Goal: Information Seeking & Learning: Learn about a topic

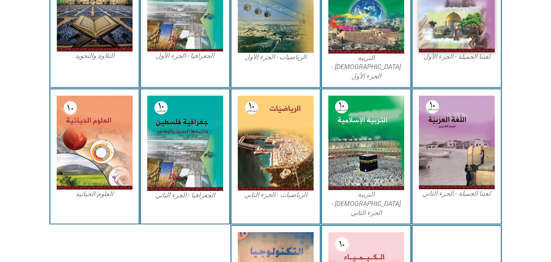
scroll to position [149, 0]
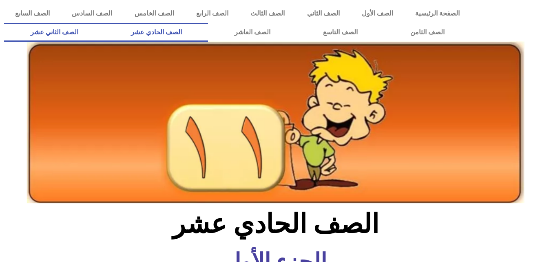
click at [102, 37] on link "الصف الثاني عشر" at bounding box center [54, 32] width 100 height 19
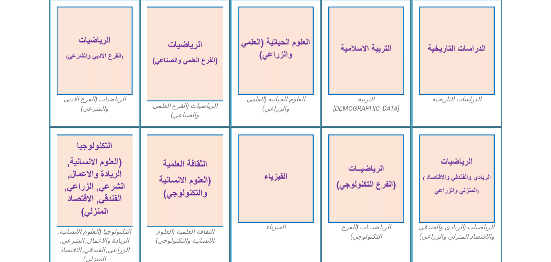
scroll to position [368, 0]
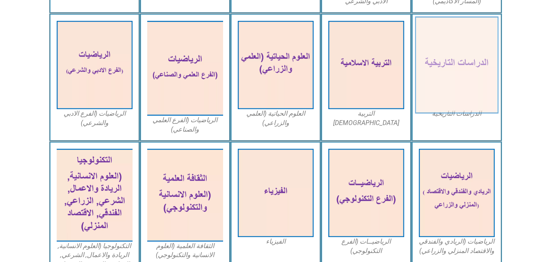
click at [481, 99] on img at bounding box center [457, 64] width 84 height 97
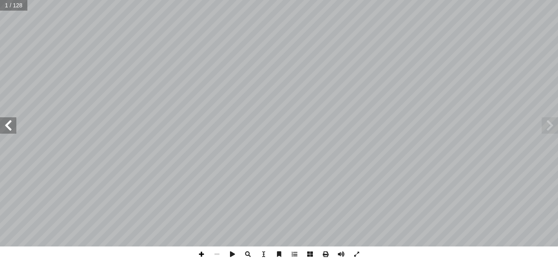
click at [202, 253] on span at bounding box center [201, 254] width 16 height 16
click at [204, 253] on span at bounding box center [201, 254] width 16 height 16
click at [221, 251] on span at bounding box center [217, 254] width 16 height 16
